Goal: Check status: Check status

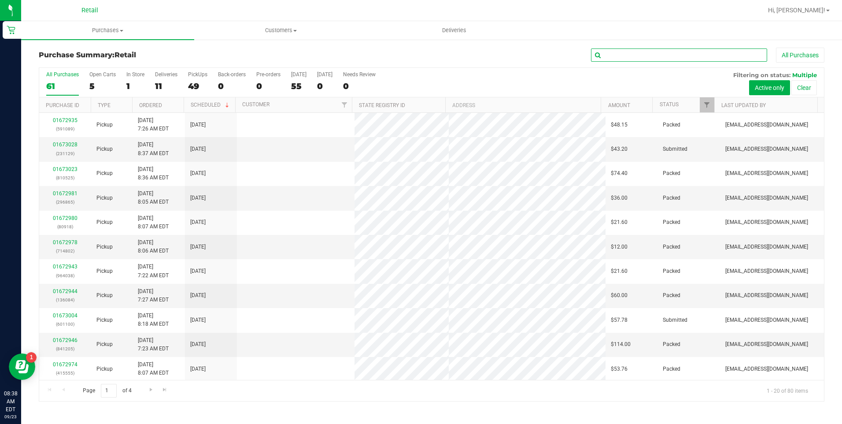
click at [707, 52] on input "text" at bounding box center [679, 54] width 176 height 13
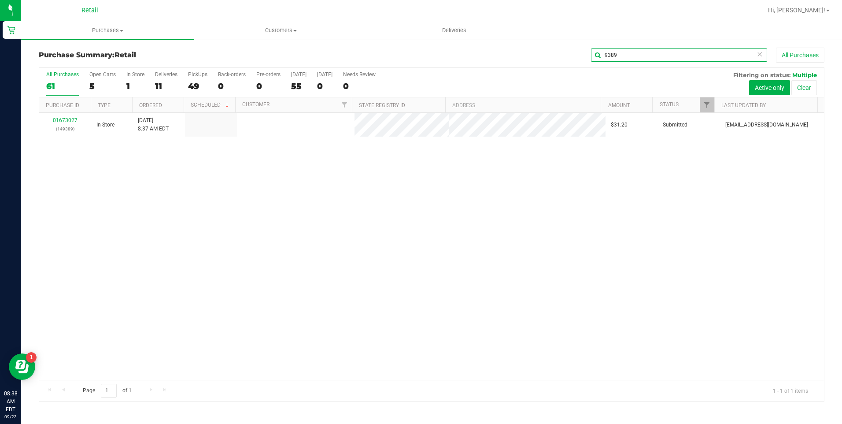
type input "9389"
click at [73, 118] on link "01673027" at bounding box center [65, 120] width 25 height 6
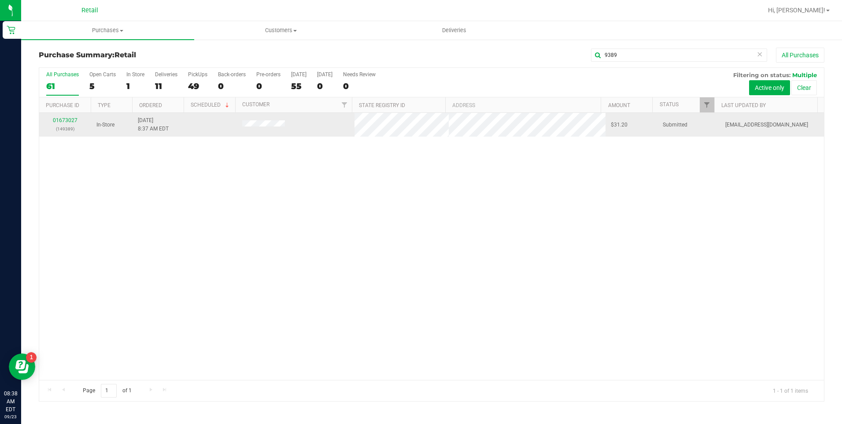
click at [69, 116] on td "01673027 (149389)" at bounding box center [65, 125] width 52 height 24
click at [69, 122] on link "01673027" at bounding box center [65, 120] width 25 height 6
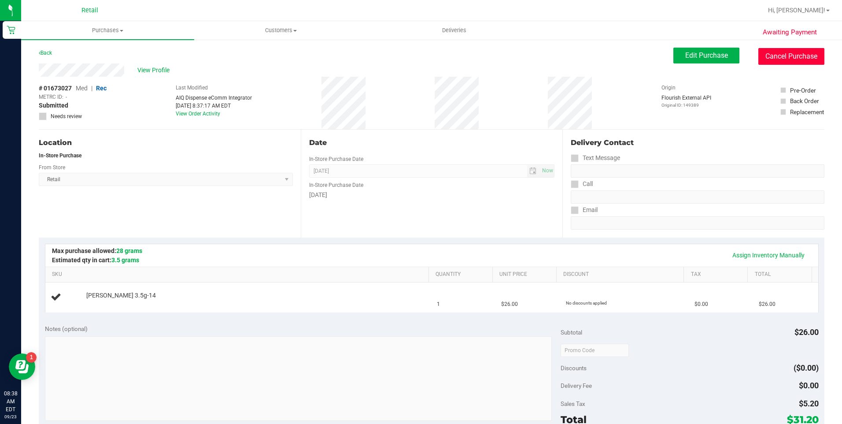
click at [785, 58] on button "Cancel Purchase" at bounding box center [791, 56] width 66 height 17
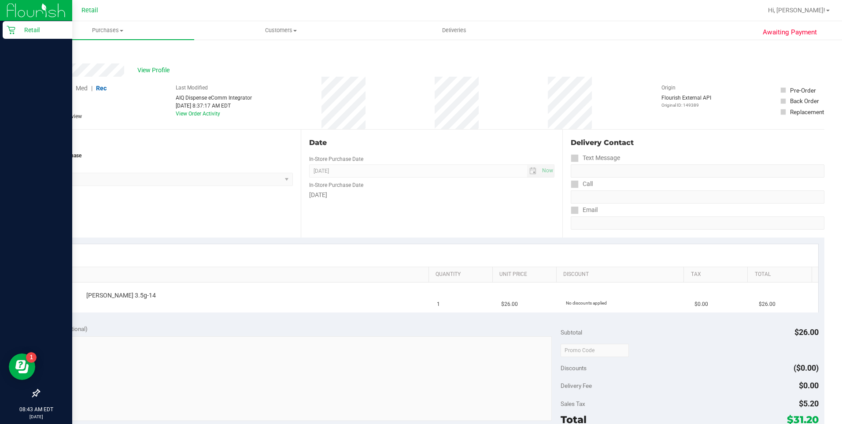
click at [12, 29] on icon at bounding box center [11, 30] width 9 height 9
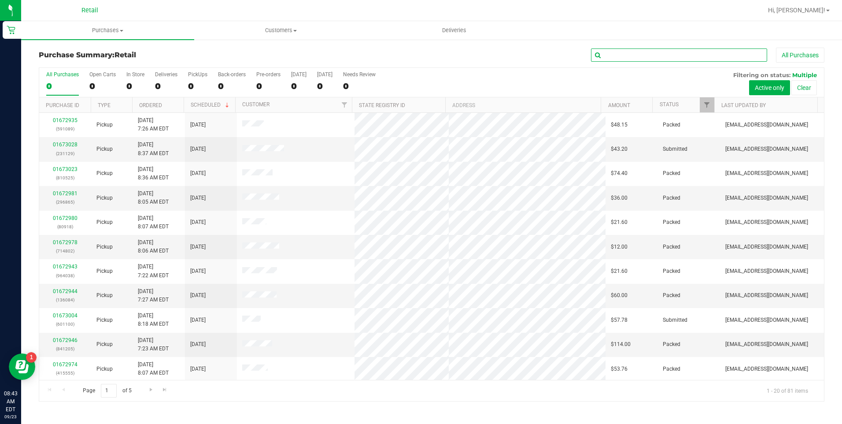
click at [628, 57] on input "text" at bounding box center [679, 54] width 176 height 13
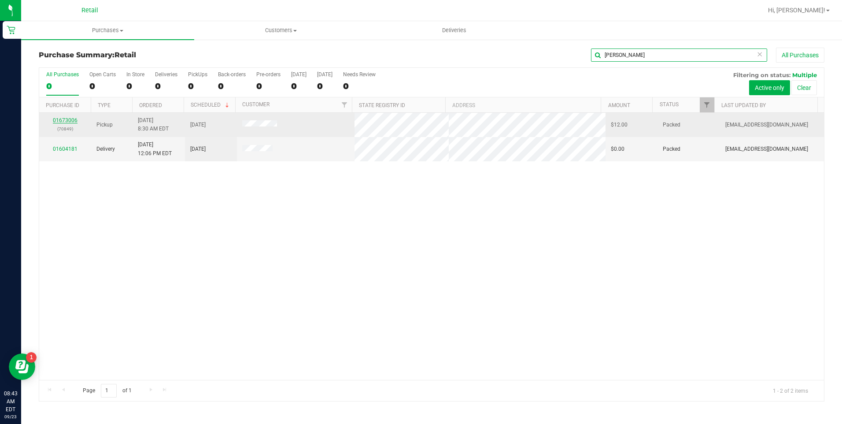
type input "[PERSON_NAME]"
click at [71, 122] on link "01673006" at bounding box center [65, 120] width 25 height 6
